Goal: Information Seeking & Learning: Learn about a topic

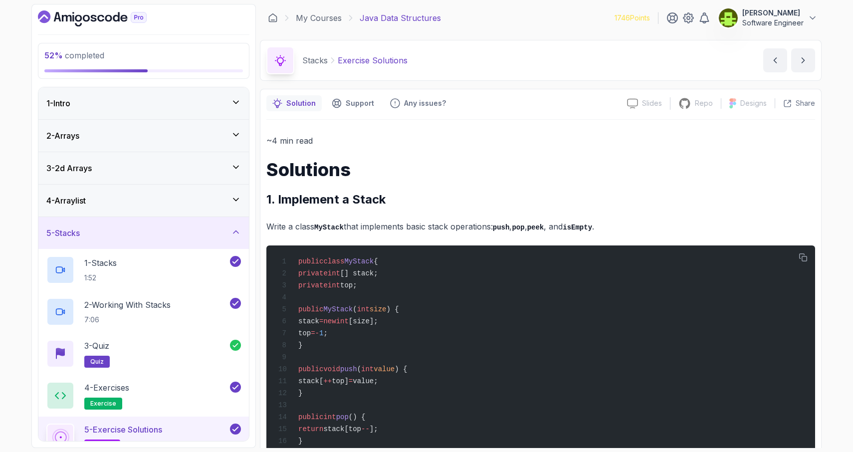
scroll to position [1768, 0]
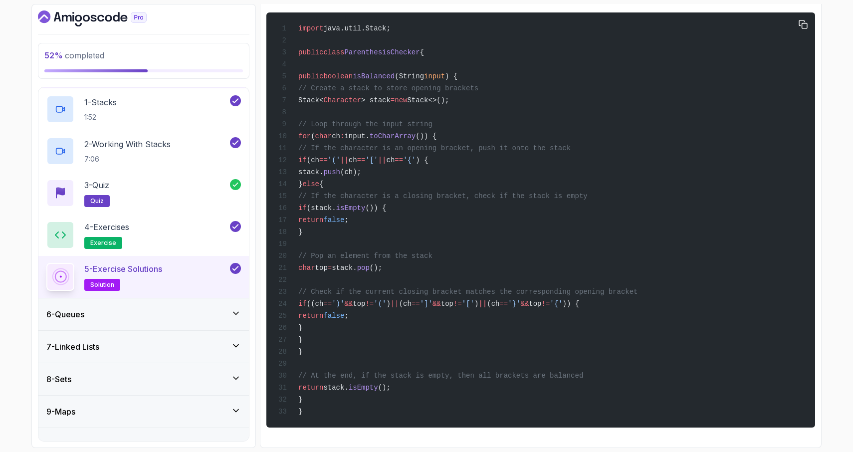
click at [506, 250] on div "import java.util.Stack; public class ParenthesisChecker { public boolean isBala…" at bounding box center [540, 219] width 533 height 403
click at [171, 318] on div "6 - Queues" at bounding box center [143, 314] width 195 height 12
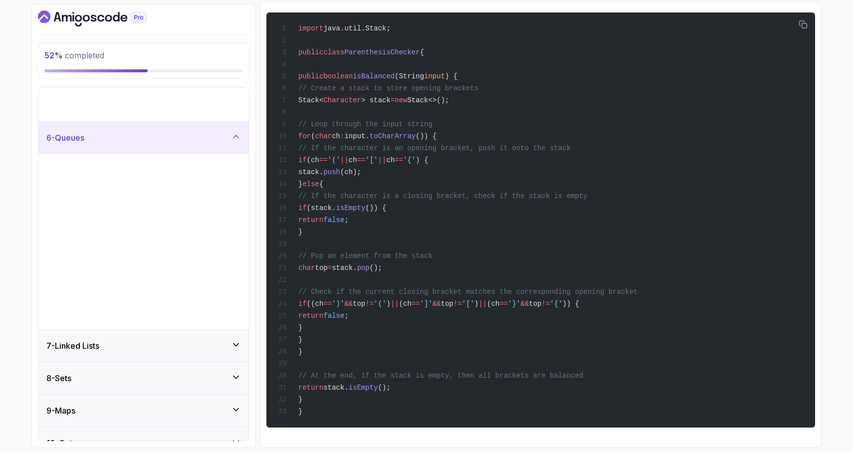
scroll to position [0, 0]
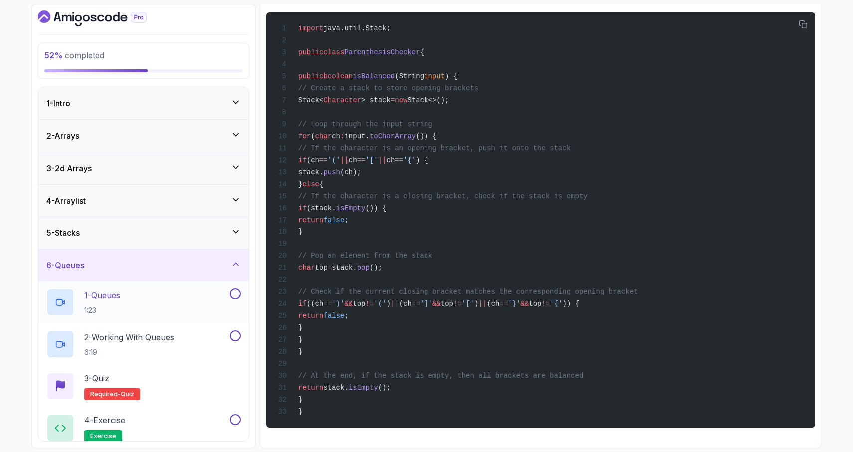
click at [168, 299] on div "1 - Queues 1:23" at bounding box center [137, 302] width 182 height 28
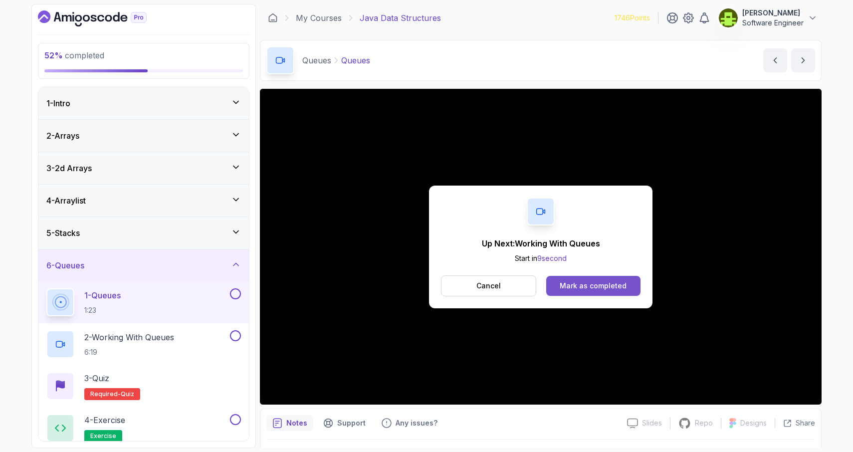
click at [582, 284] on div "Mark as completed" at bounding box center [593, 286] width 67 height 10
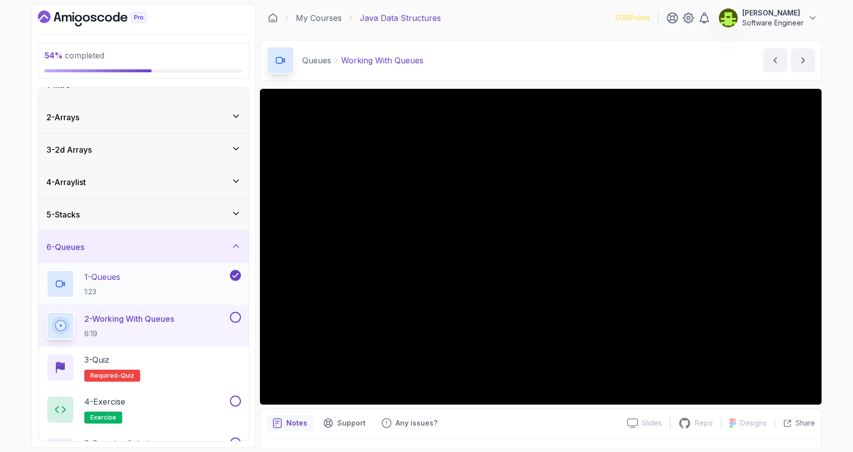
scroll to position [19, 0]
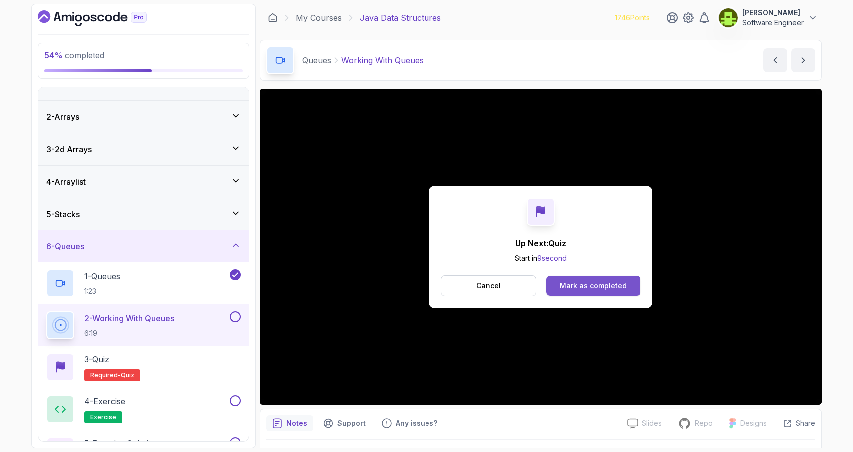
click at [567, 290] on div "Mark as completed" at bounding box center [593, 286] width 67 height 10
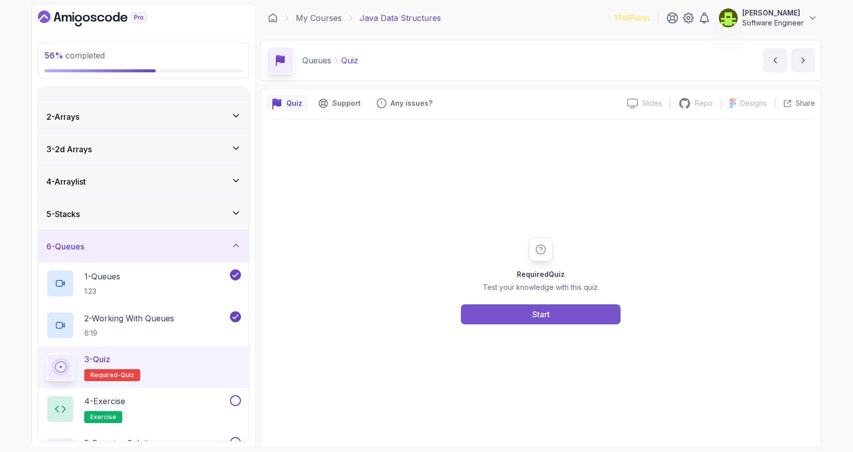
click at [542, 318] on div "Start" at bounding box center [540, 314] width 17 height 12
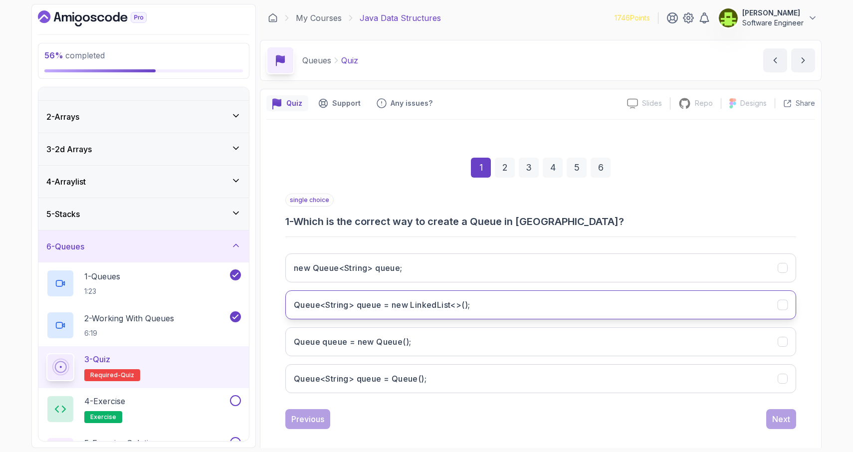
click at [738, 306] on button "Queue<String> queue = new LinkedList<>();" at bounding box center [540, 304] width 511 height 29
click at [782, 421] on div "Next" at bounding box center [781, 419] width 18 height 12
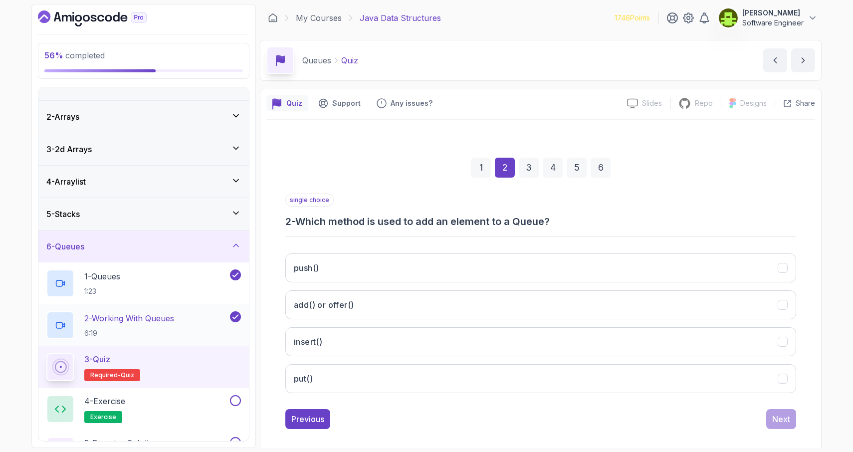
click at [139, 324] on h2 "2 - Working With Queues 6:19" at bounding box center [129, 325] width 90 height 26
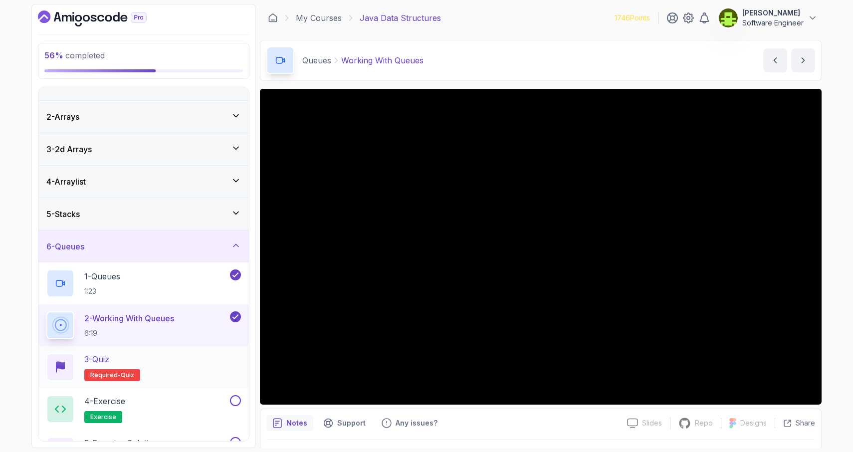
click at [129, 374] on span "quiz" at bounding box center [127, 375] width 13 height 8
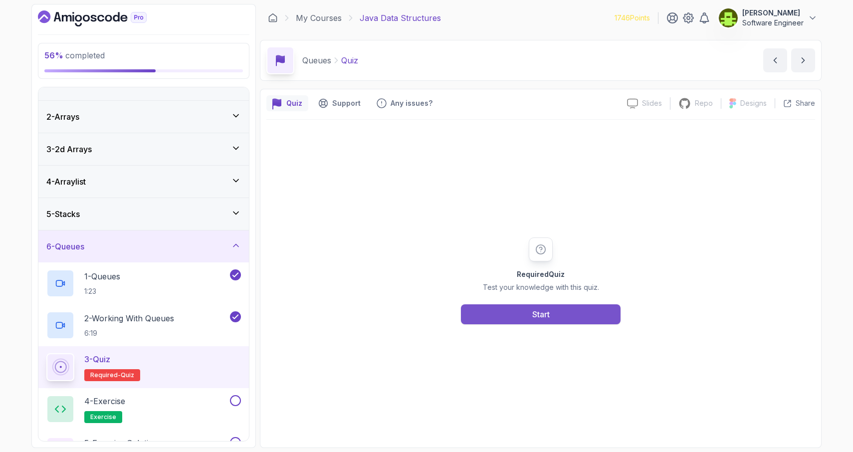
click at [500, 316] on button "Start" at bounding box center [541, 314] width 160 height 20
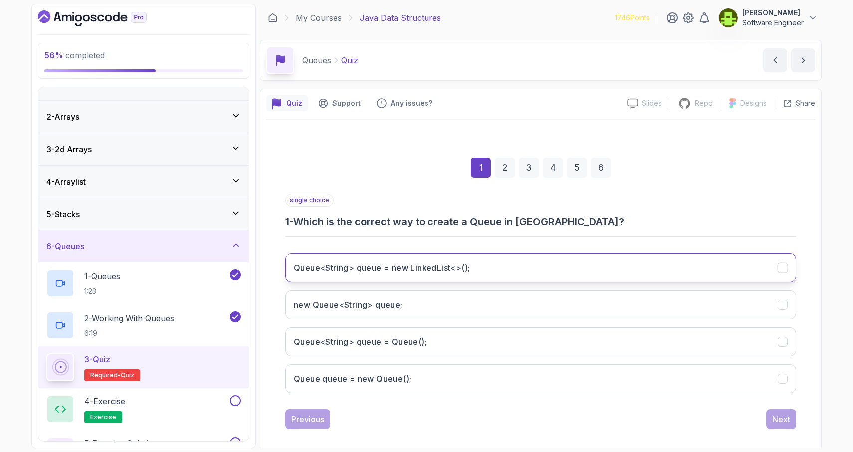
click at [581, 268] on button "Queue<String> queue = new LinkedList<>();" at bounding box center [540, 267] width 511 height 29
click at [780, 417] on div "Next" at bounding box center [781, 419] width 18 height 12
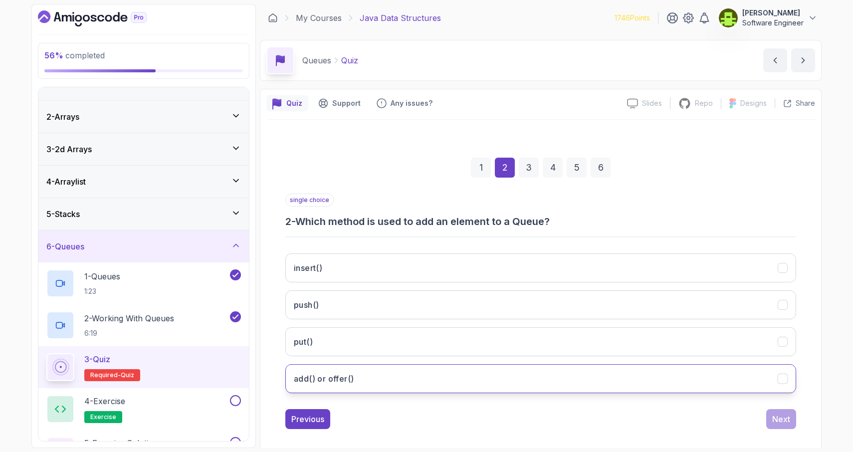
click at [759, 382] on button "add() or offer()" at bounding box center [540, 378] width 511 height 29
click at [781, 421] on div "Next" at bounding box center [781, 419] width 18 height 12
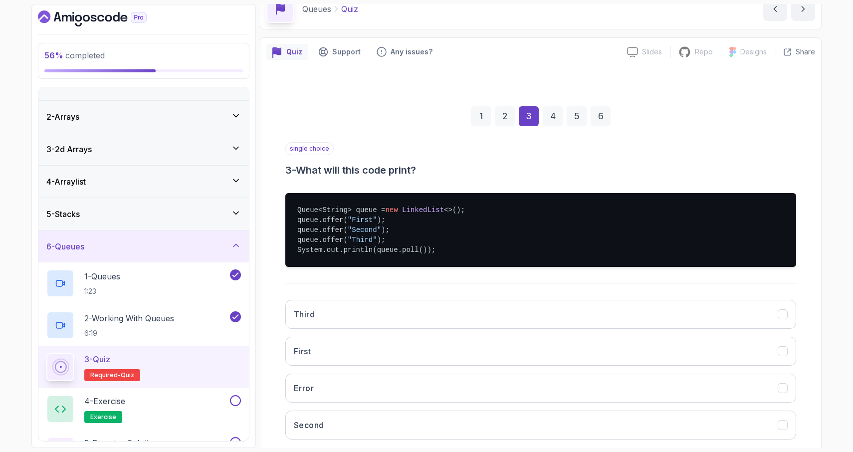
scroll to position [54, 0]
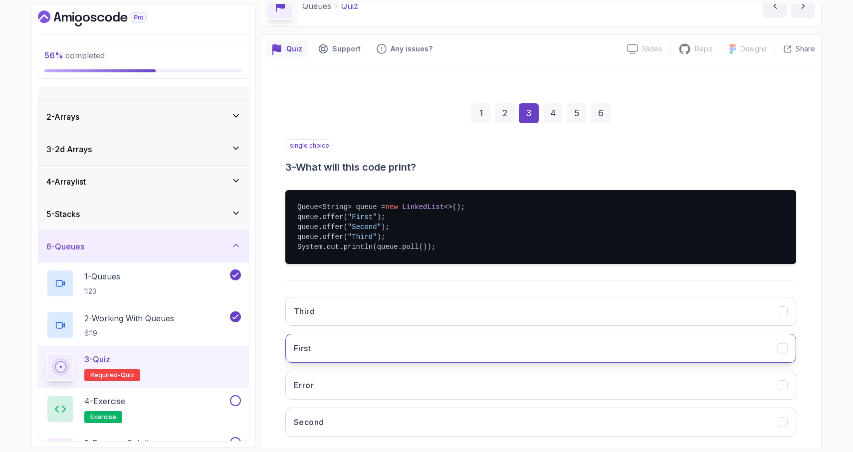
click at [750, 353] on button "First" at bounding box center [540, 348] width 511 height 29
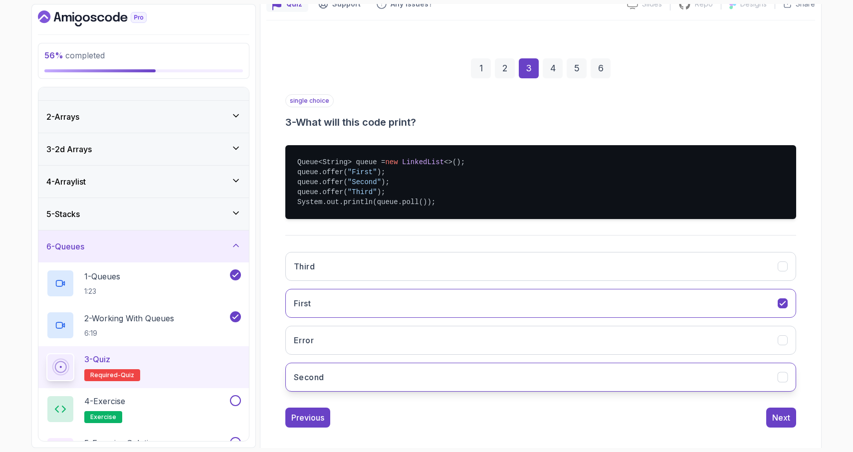
scroll to position [107, 0]
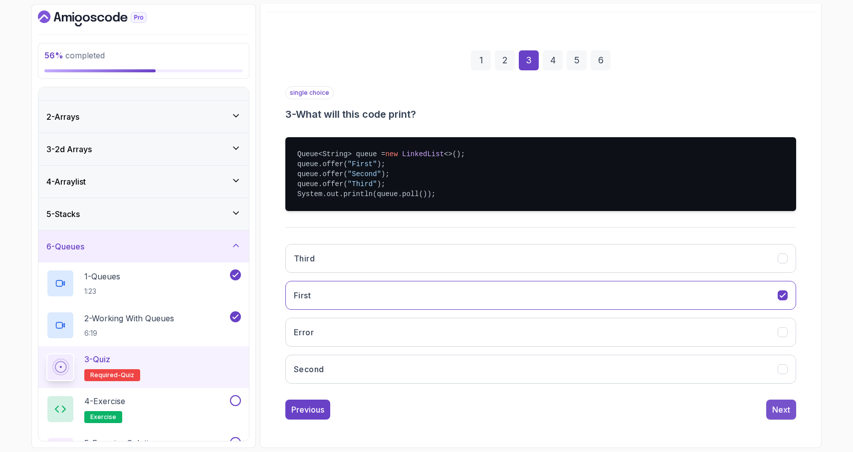
click at [783, 411] on div "Next" at bounding box center [781, 409] width 18 height 12
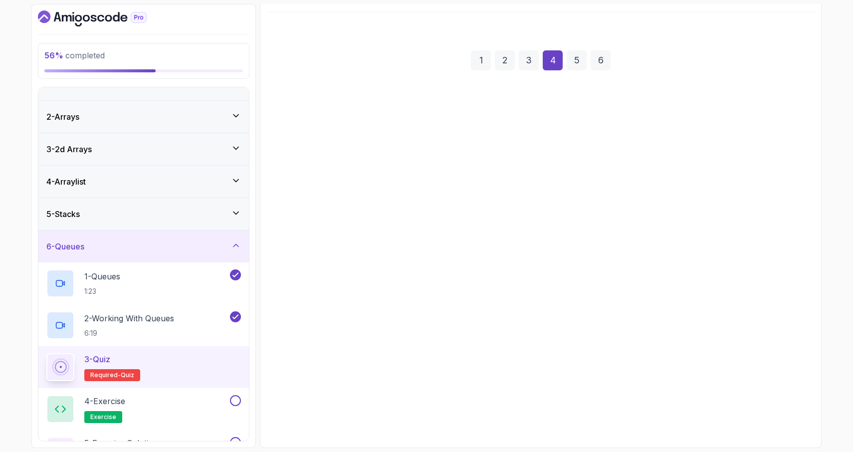
scroll to position [9, 0]
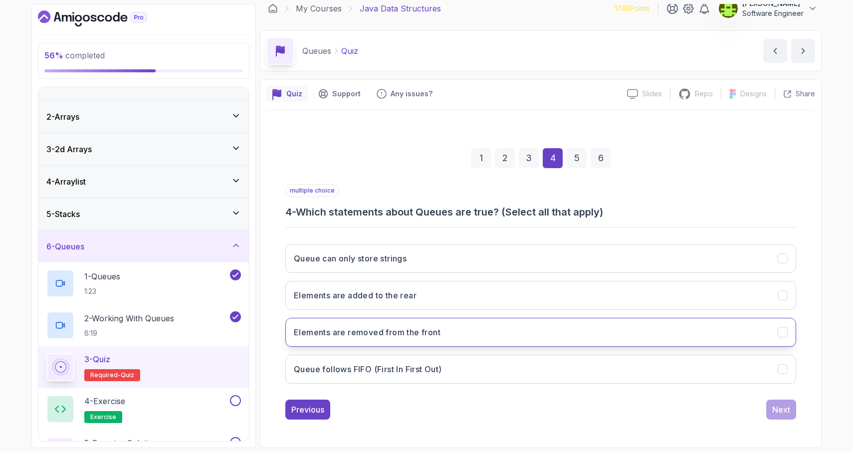
click at [781, 331] on icon "Elements are removed from the front" at bounding box center [782, 332] width 9 height 9
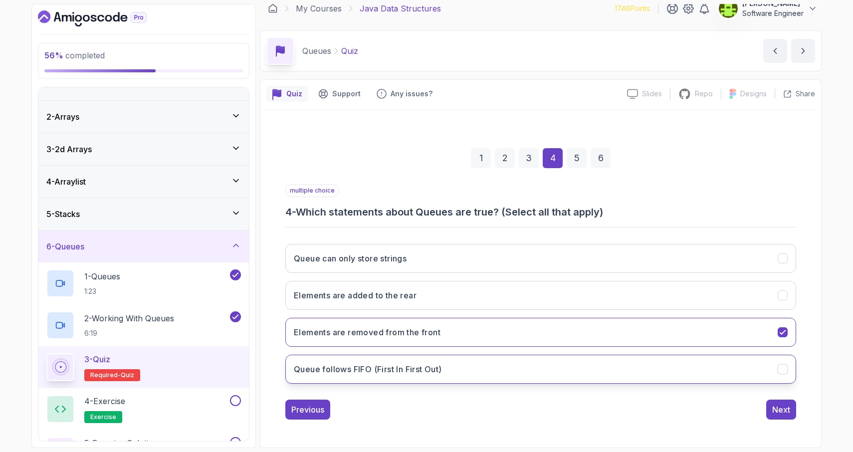
click at [784, 369] on icon "Queue follows FIFO (First In First Out)" at bounding box center [782, 369] width 9 height 9
click at [778, 410] on div "Next" at bounding box center [781, 409] width 18 height 12
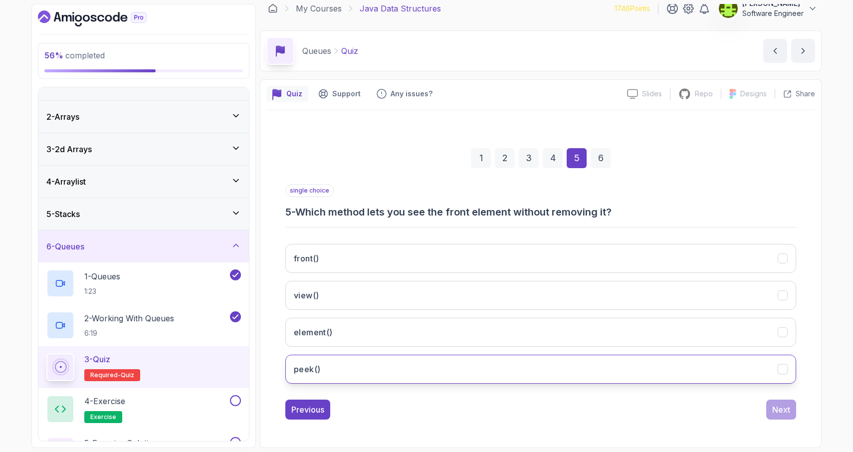
click at [785, 369] on icon "peek()" at bounding box center [782, 369] width 9 height 9
click at [782, 412] on div "Next" at bounding box center [781, 409] width 18 height 12
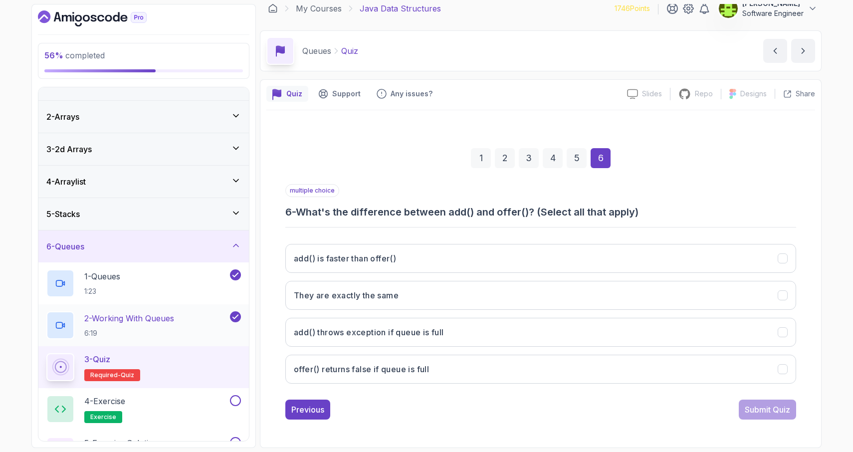
click at [167, 321] on p "2 - Working With Queues" at bounding box center [129, 318] width 90 height 12
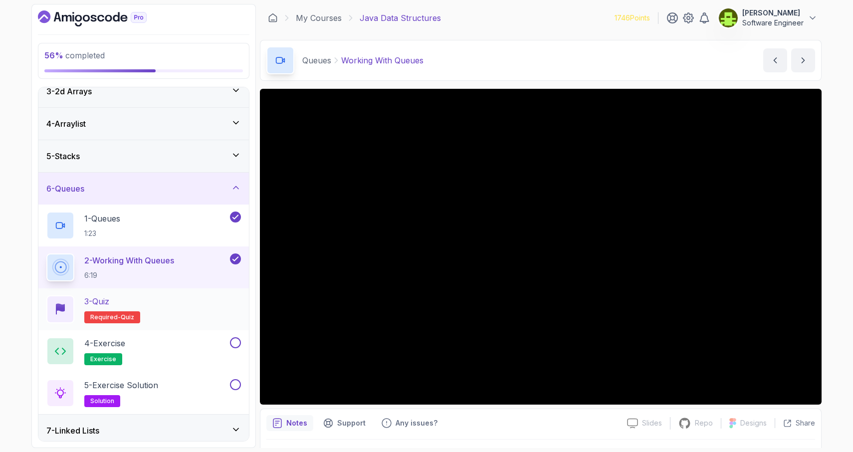
scroll to position [97, 0]
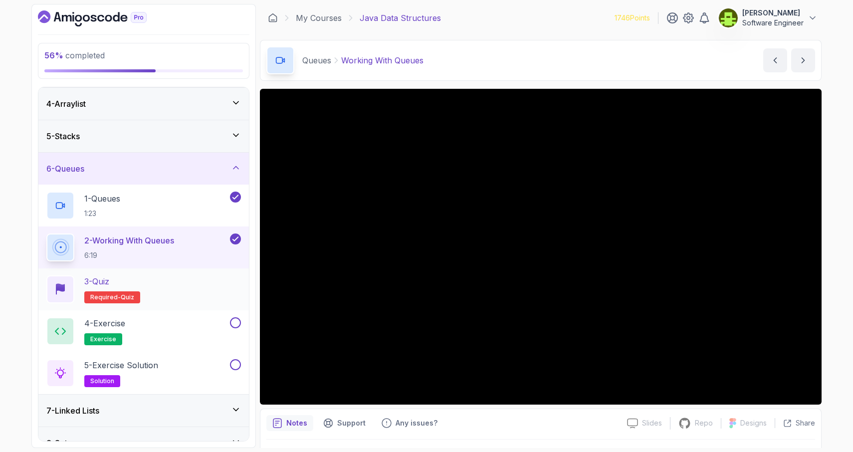
click at [182, 289] on div "3 - Quiz Required- quiz" at bounding box center [143, 289] width 195 height 28
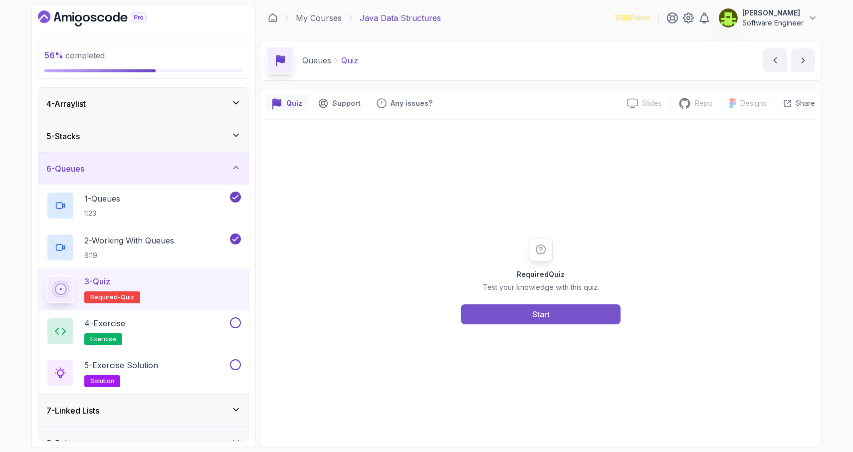
click at [507, 320] on button "Start" at bounding box center [541, 314] width 160 height 20
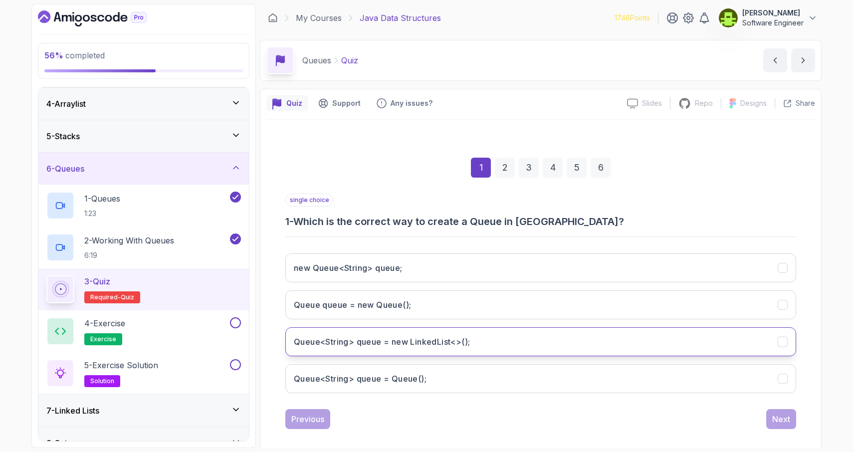
click at [518, 341] on button "Queue<String> queue = new LinkedList<>();" at bounding box center [540, 341] width 511 height 29
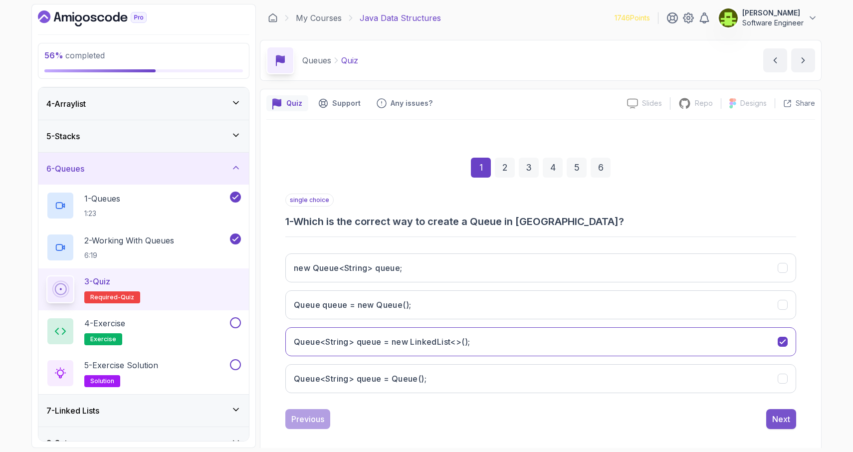
click at [777, 422] on div "Next" at bounding box center [781, 419] width 18 height 12
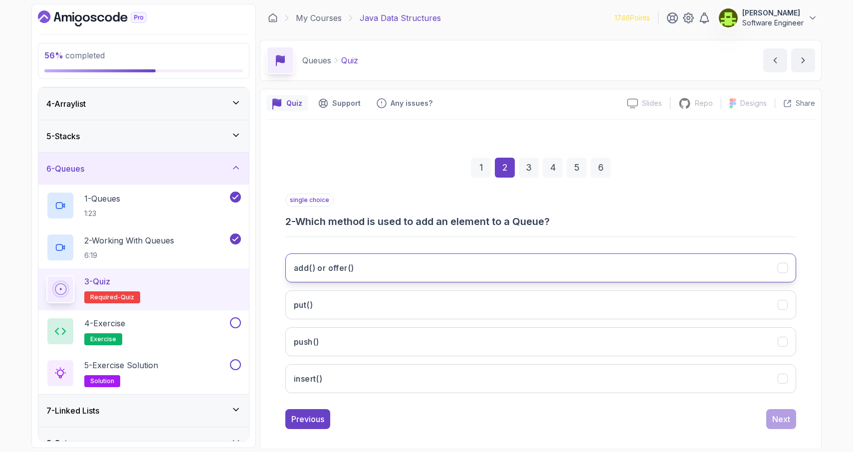
click at [601, 267] on button "add() or offer()" at bounding box center [540, 267] width 511 height 29
click at [781, 420] on div "Next" at bounding box center [781, 419] width 18 height 12
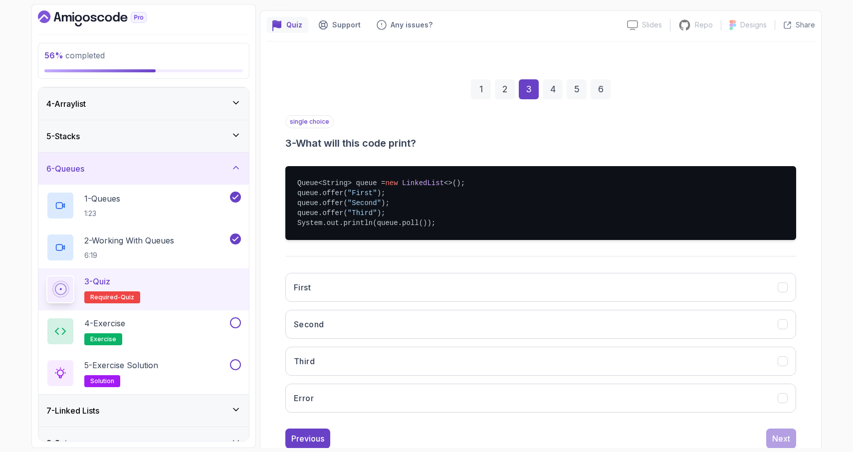
scroll to position [79, 0]
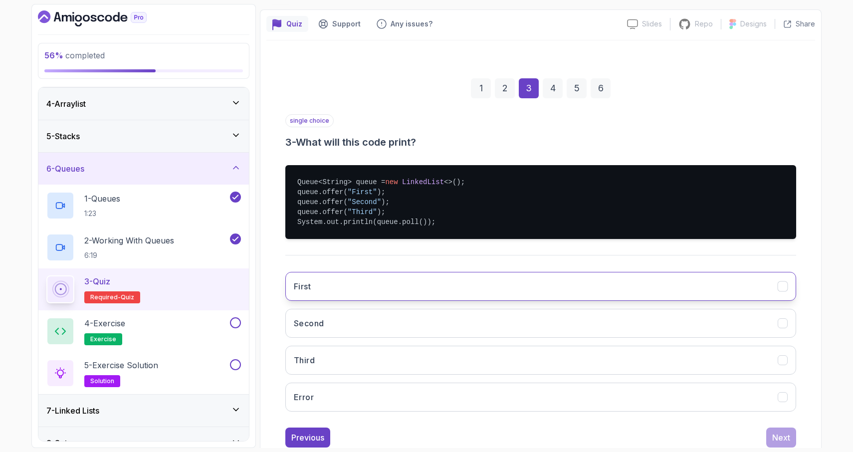
click at [431, 286] on button "First" at bounding box center [540, 286] width 511 height 29
click at [780, 440] on div "Next" at bounding box center [781, 437] width 18 height 12
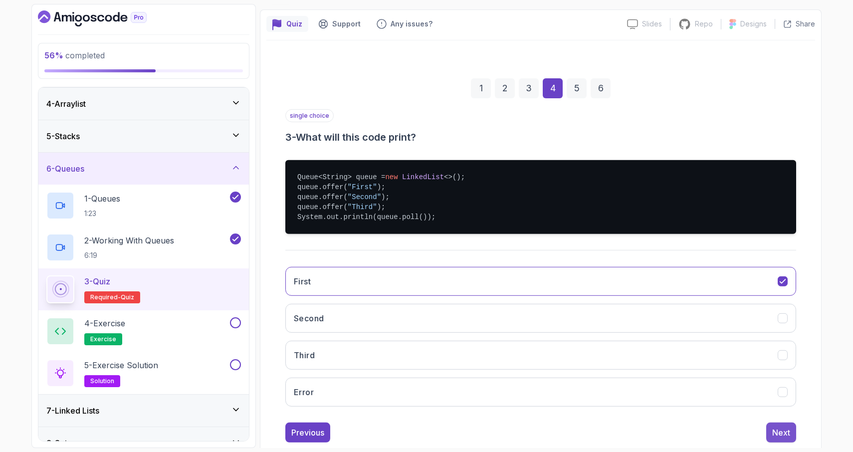
scroll to position [9, 0]
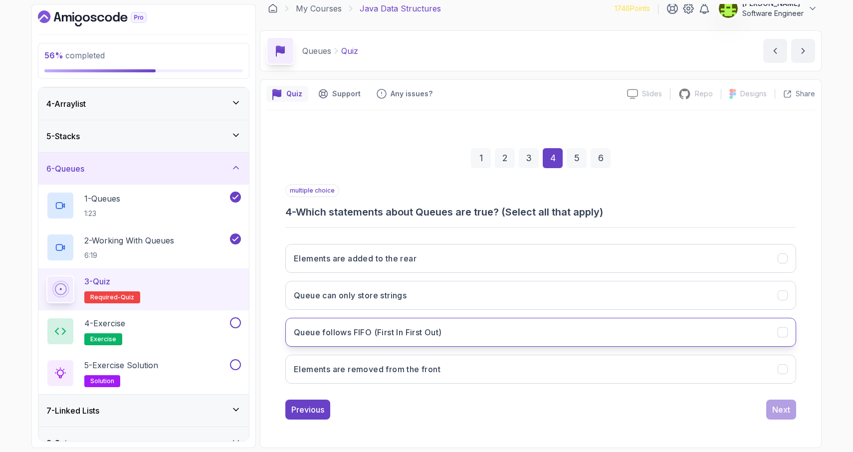
click at [744, 334] on button "Queue follows FIFO (First In First Out)" at bounding box center [540, 332] width 511 height 29
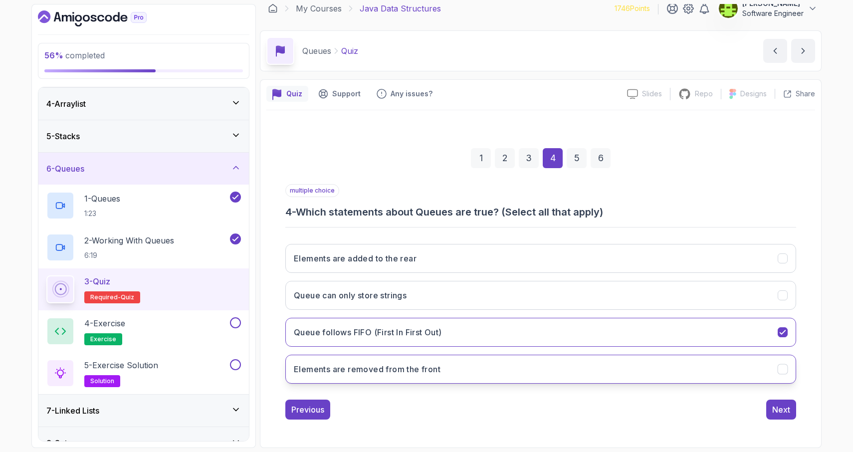
click at [783, 373] on icon "Elements are removed from the front" at bounding box center [782, 369] width 9 height 9
click at [781, 414] on div "Next" at bounding box center [781, 409] width 18 height 12
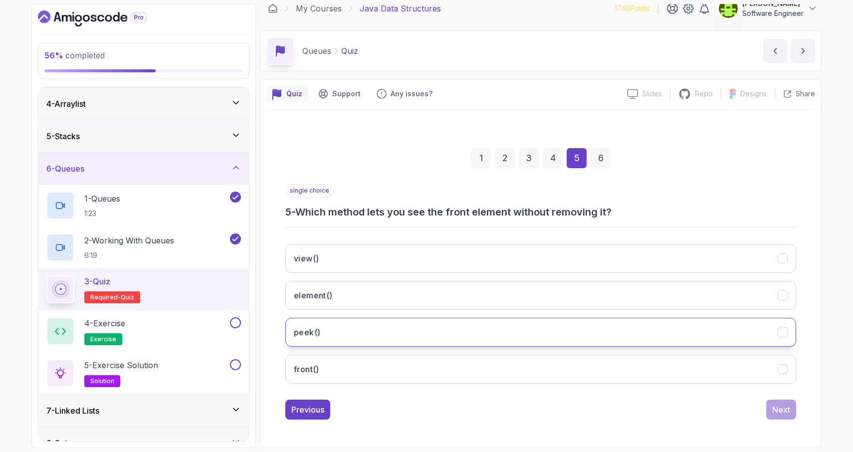
click at [779, 333] on icon "peek()" at bounding box center [782, 332] width 9 height 9
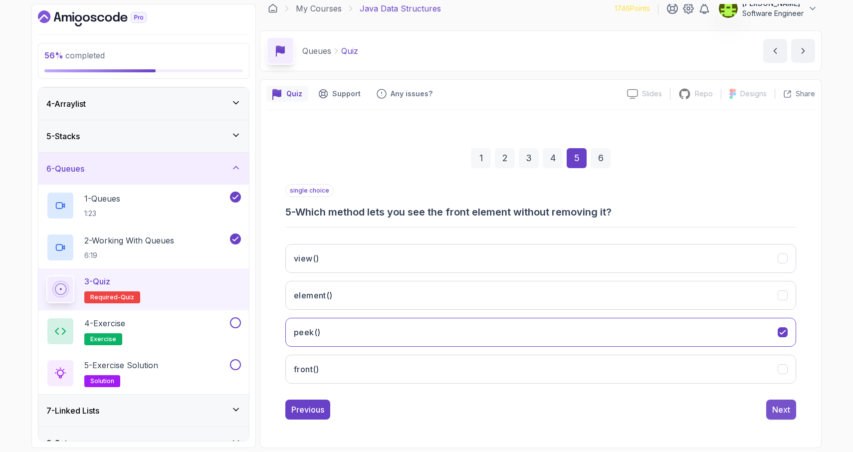
click at [785, 411] on div "Next" at bounding box center [781, 409] width 18 height 12
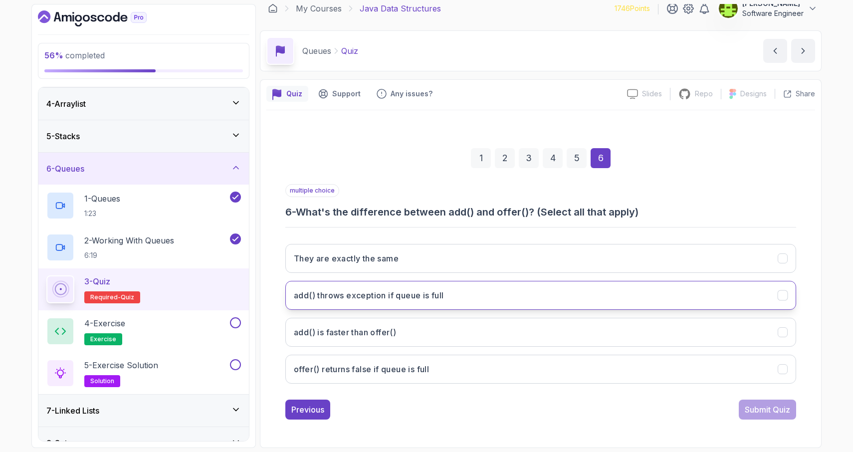
click at [783, 299] on icon "add() throws exception if queue is full" at bounding box center [782, 295] width 9 height 9
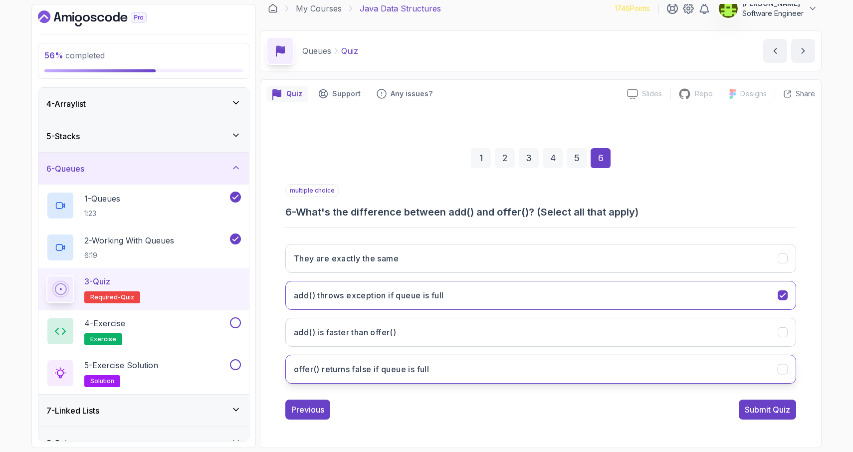
click at [782, 371] on icon "offer() returns false if queue is full" at bounding box center [782, 369] width 9 height 9
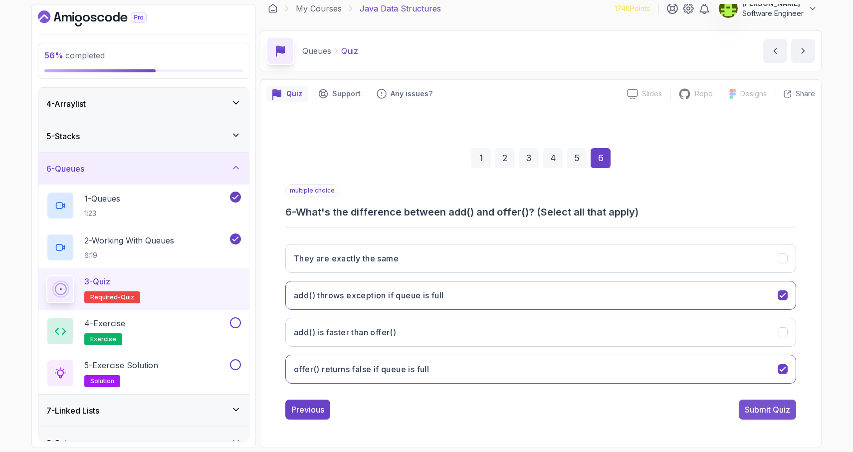
click at [764, 411] on div "Submit Quiz" at bounding box center [767, 409] width 45 height 12
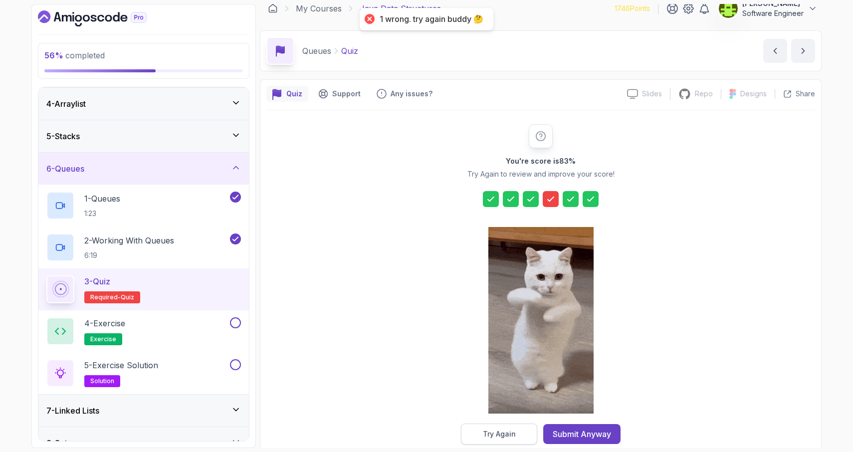
click at [505, 434] on div "Try Again" at bounding box center [499, 434] width 33 height 10
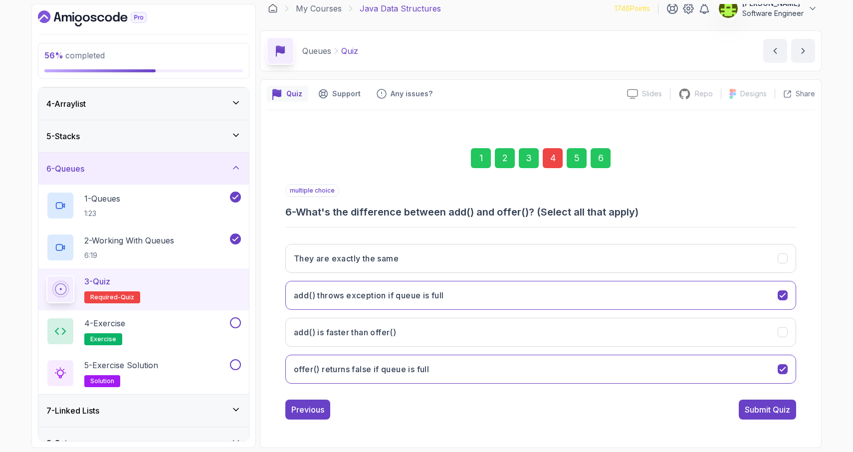
click at [552, 161] on div "4" at bounding box center [553, 158] width 20 height 20
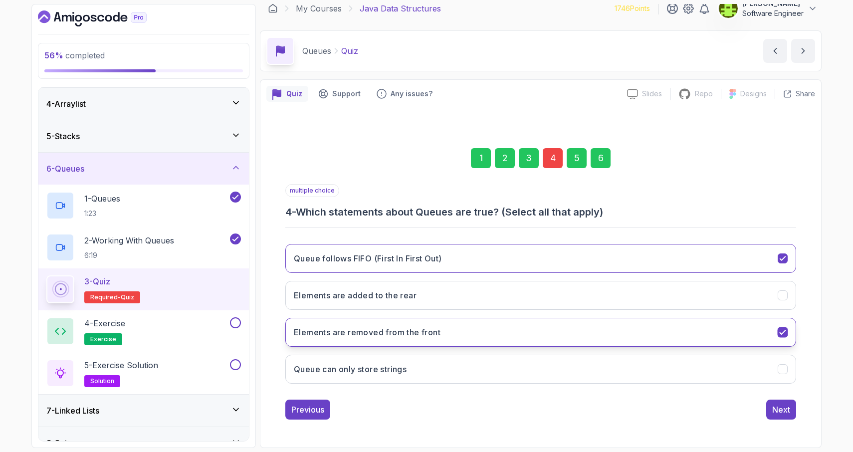
click at [784, 331] on icon "Elements are removed from the front" at bounding box center [782, 332] width 5 height 4
click at [599, 163] on div "6" at bounding box center [601, 158] width 20 height 20
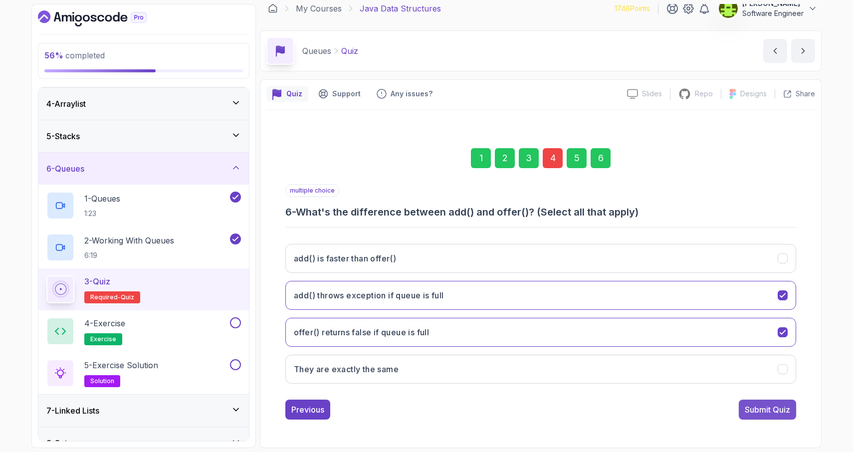
click at [761, 412] on div "Submit Quiz" at bounding box center [767, 409] width 45 height 12
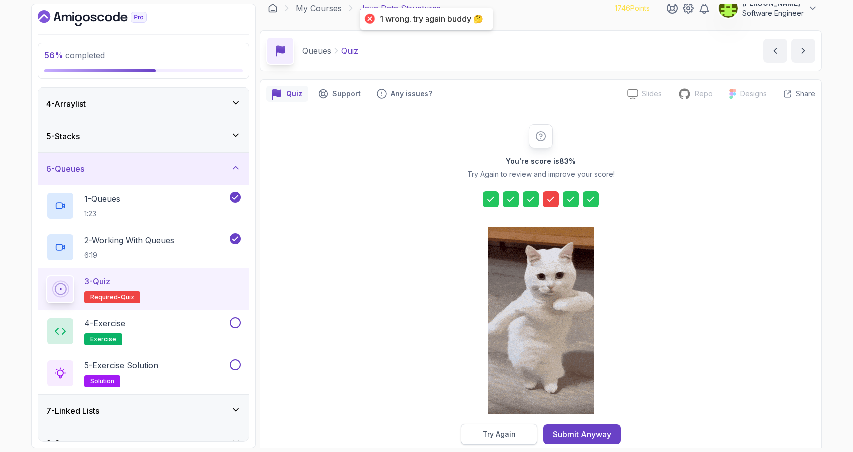
click at [497, 432] on div "Try Again" at bounding box center [499, 434] width 33 height 10
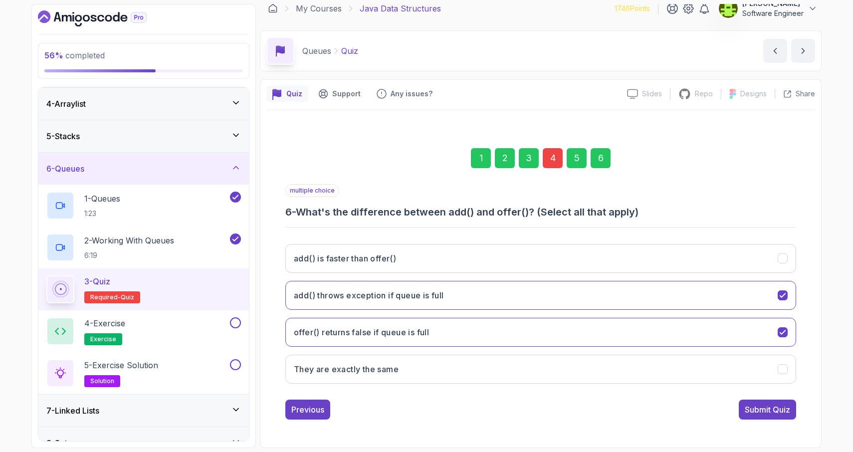
click at [553, 160] on div "4" at bounding box center [553, 158] width 20 height 20
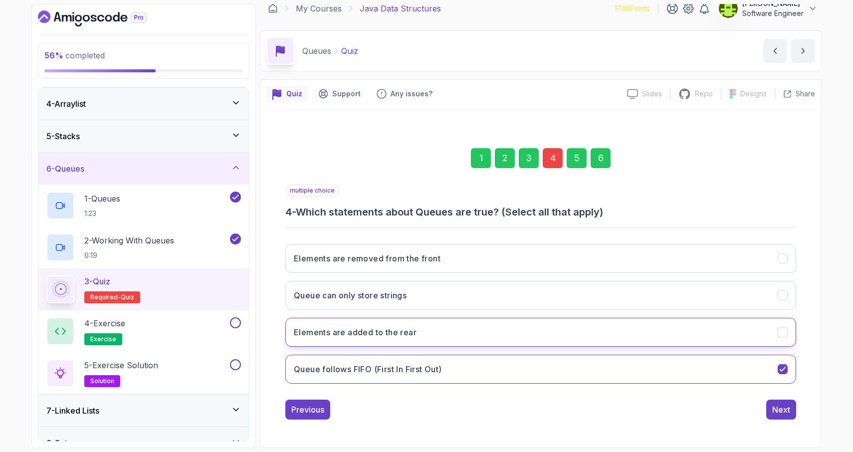
click at [785, 333] on icon "Elements are added to the rear" at bounding box center [782, 332] width 9 height 9
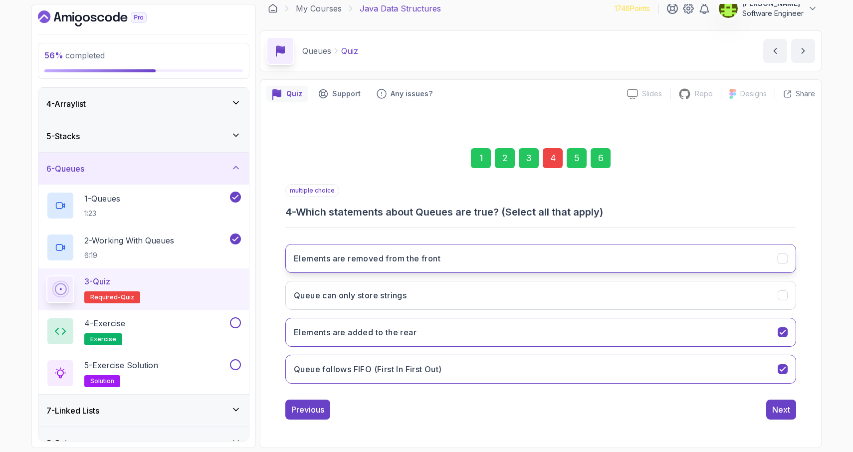
click at [782, 259] on icon "Elements are removed from the front" at bounding box center [782, 258] width 5 height 4
click at [602, 158] on div "6" at bounding box center [601, 158] width 20 height 20
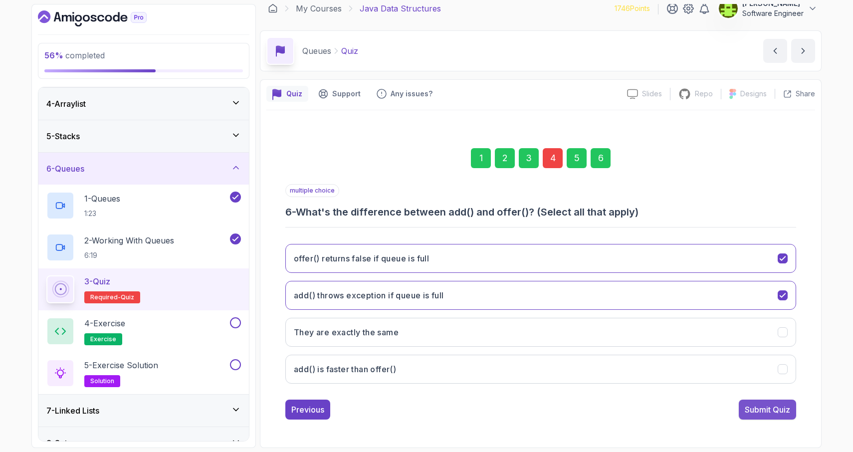
click at [759, 411] on div "Submit Quiz" at bounding box center [767, 409] width 45 height 12
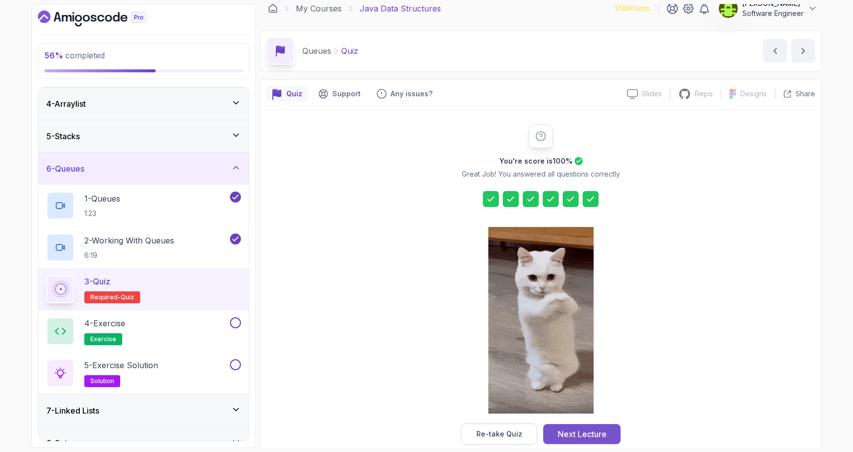
click at [586, 436] on div "Next Lecture" at bounding box center [582, 434] width 49 height 12
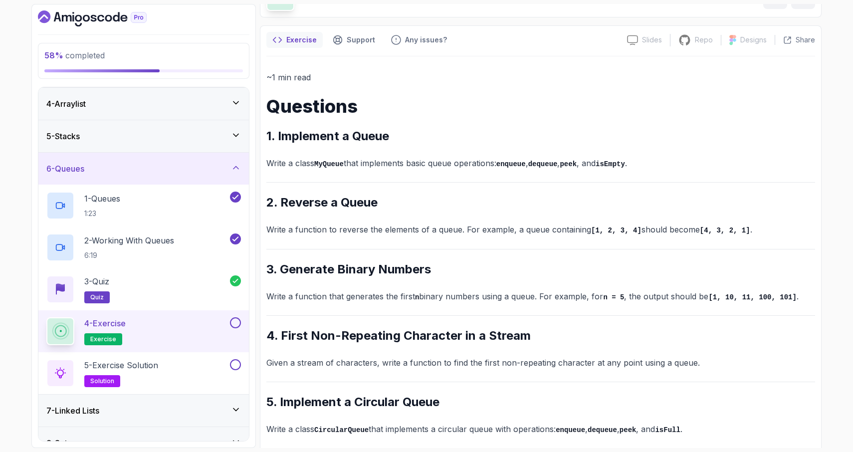
scroll to position [71, 0]
